Goal: Task Accomplishment & Management: Use online tool/utility

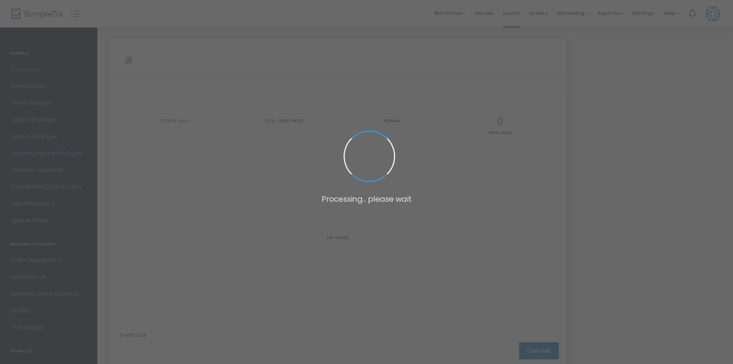
type input "[URL][DOMAIN_NAME]"
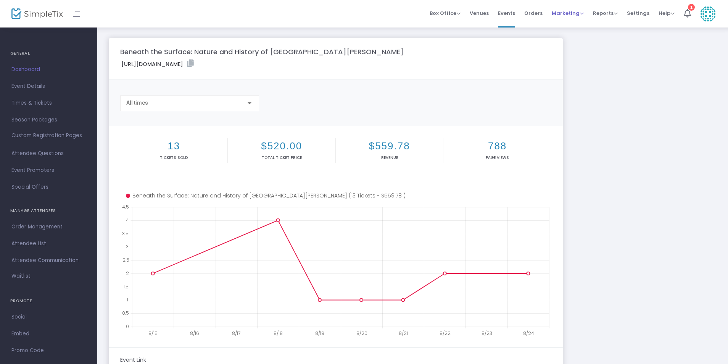
click at [568, 16] on span "Marketing" at bounding box center [568, 13] width 32 height 7
click at [568, 23] on li "Promo Codes" at bounding box center [582, 25] width 61 height 15
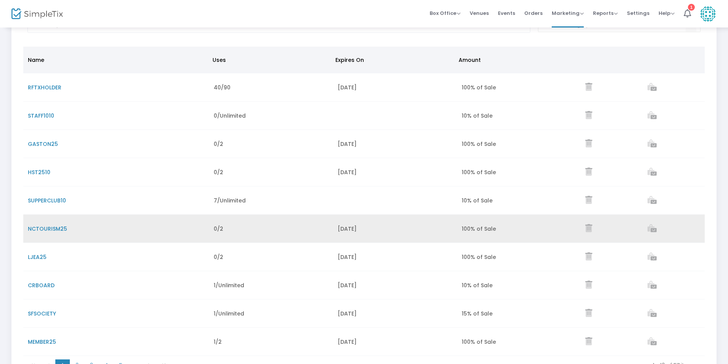
scroll to position [131, 0]
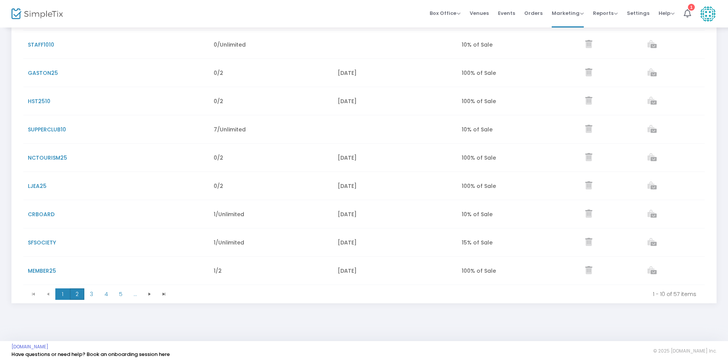
click at [73, 297] on span "2" at bounding box center [77, 293] width 15 height 11
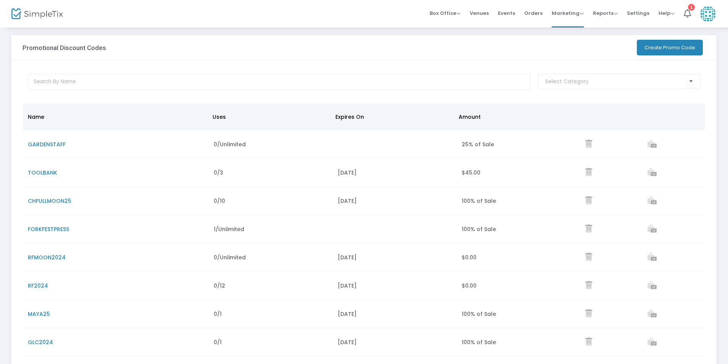
scroll to position [0, 0]
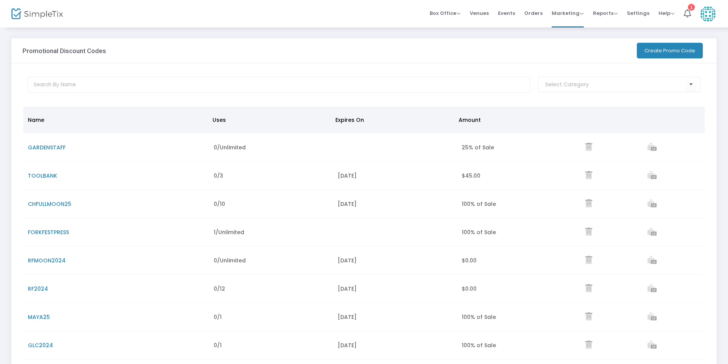
click at [680, 51] on button "Create Promo Code" at bounding box center [670, 51] width 66 height 16
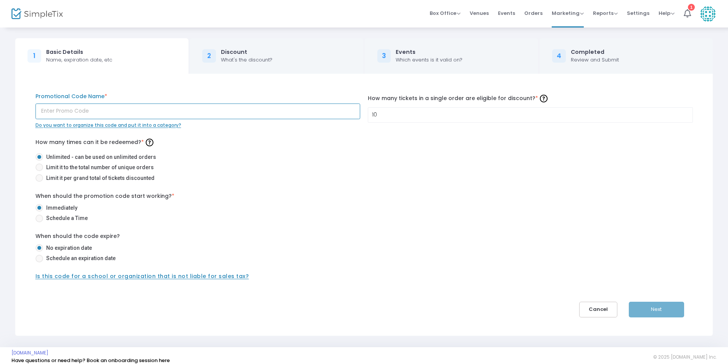
click at [110, 113] on input "text" at bounding box center [197, 111] width 325 height 16
type input "SFSOCPROMO"
click at [661, 309] on button "Next" at bounding box center [656, 310] width 55 height 16
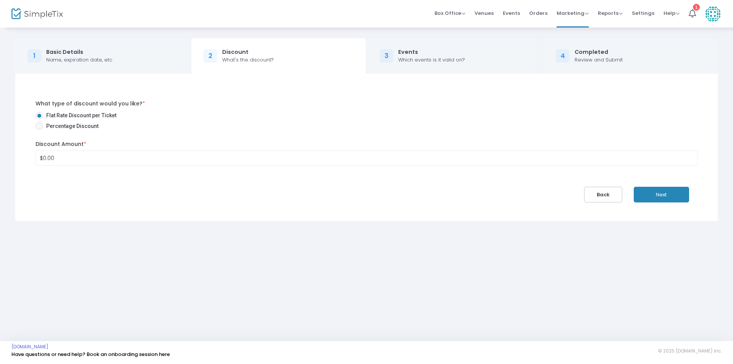
click at [78, 124] on span "Percentage Discount" at bounding box center [70, 126] width 55 height 8
click at [39, 130] on input "Percentage Discount" at bounding box center [39, 130] width 0 height 0
radio input "true"
click at [85, 157] on input "0" at bounding box center [366, 158] width 661 height 15
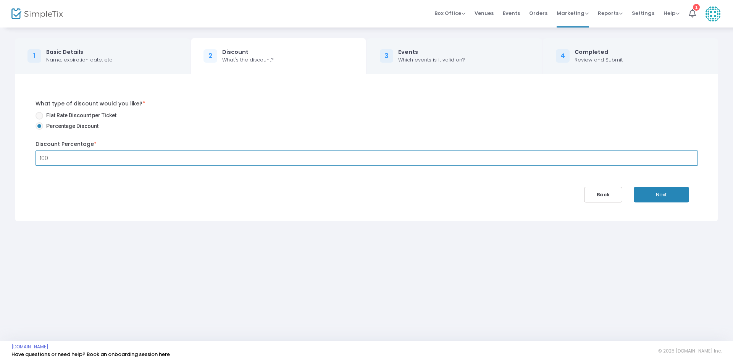
type input "100.00%"
click at [677, 196] on button "Next" at bounding box center [661, 195] width 55 height 16
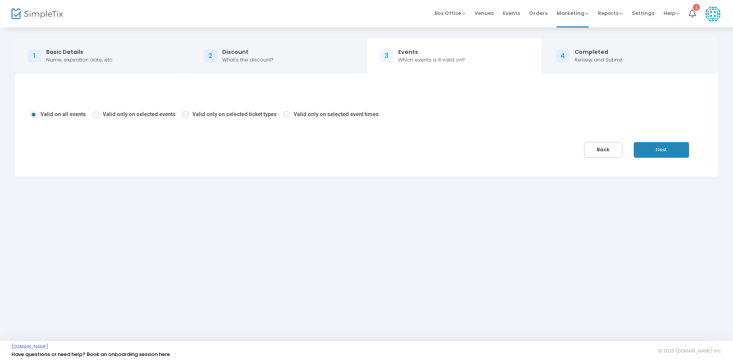
click at [662, 153] on button "Next" at bounding box center [661, 150] width 55 height 16
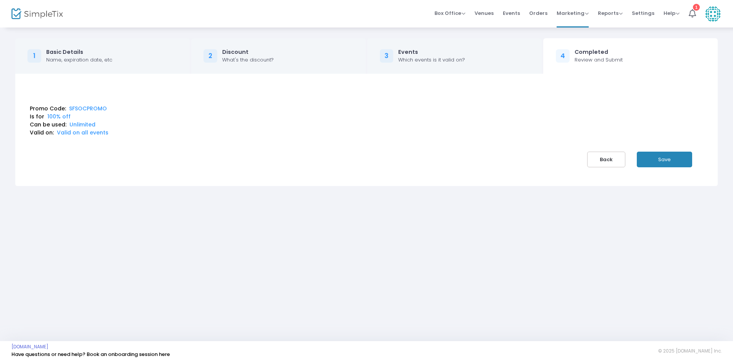
drag, startPoint x: 116, startPoint y: 104, endPoint x: 68, endPoint y: 111, distance: 49.0
click at [68, 111] on div "Promo Code: SFSOCPROMO Is for 100% off Can be used: Unlimited Valid on: Valid o…" at bounding box center [366, 118] width 681 height 37
drag, startPoint x: 81, startPoint y: 106, endPoint x: 118, endPoint y: 99, distance: 37.1
click at [118, 99] on div "Promo Code: SFSOCPROMO Is for 100% off Can be used: Unlimited Valid on: Valid o…" at bounding box center [366, 129] width 685 height 75
drag, startPoint x: 68, startPoint y: 110, endPoint x: 104, endPoint y: 109, distance: 36.7
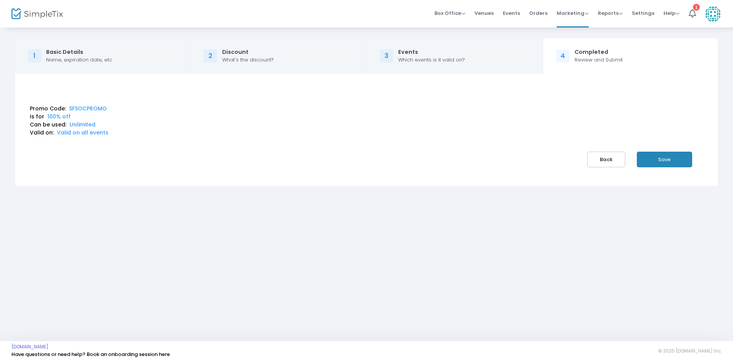
click at [104, 109] on span "SFSOCPROMO" at bounding box center [86, 109] width 41 height 8
copy span "SFSOCPROMO"
click at [301, 129] on div "Valid on: Valid on all events" at bounding box center [367, 133] width 674 height 8
click at [678, 161] on button "Save" at bounding box center [664, 160] width 55 height 16
